Goal: Information Seeking & Learning: Learn about a topic

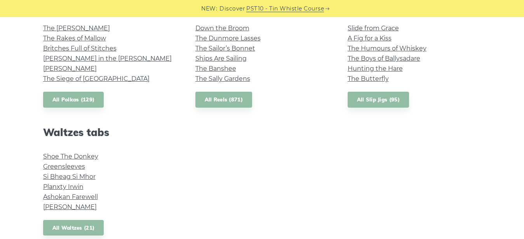
scroll to position [598, 0]
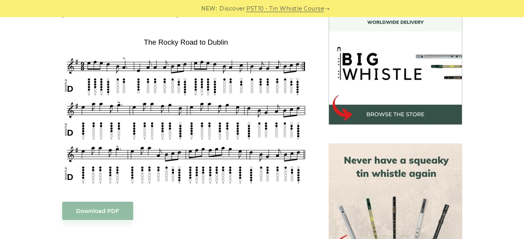
scroll to position [233, 0]
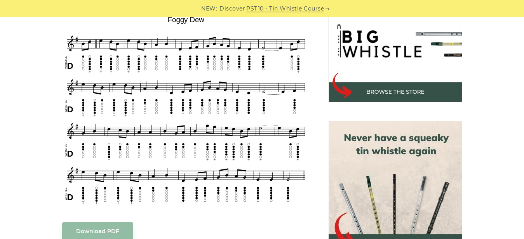
scroll to position [252, 0]
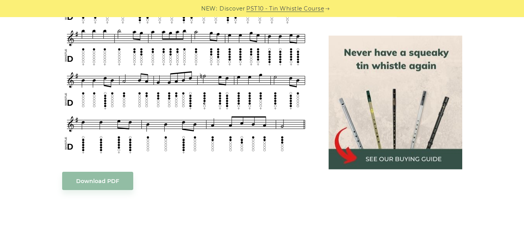
scroll to position [538, 0]
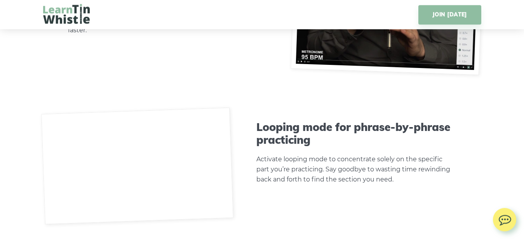
scroll to position [2199, 0]
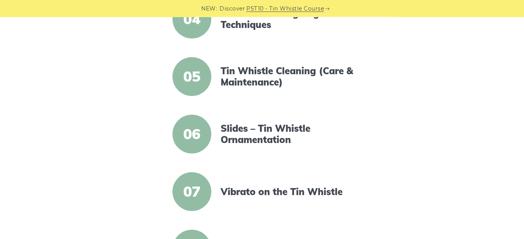
scroll to position [447, 0]
